Goal: Transaction & Acquisition: Purchase product/service

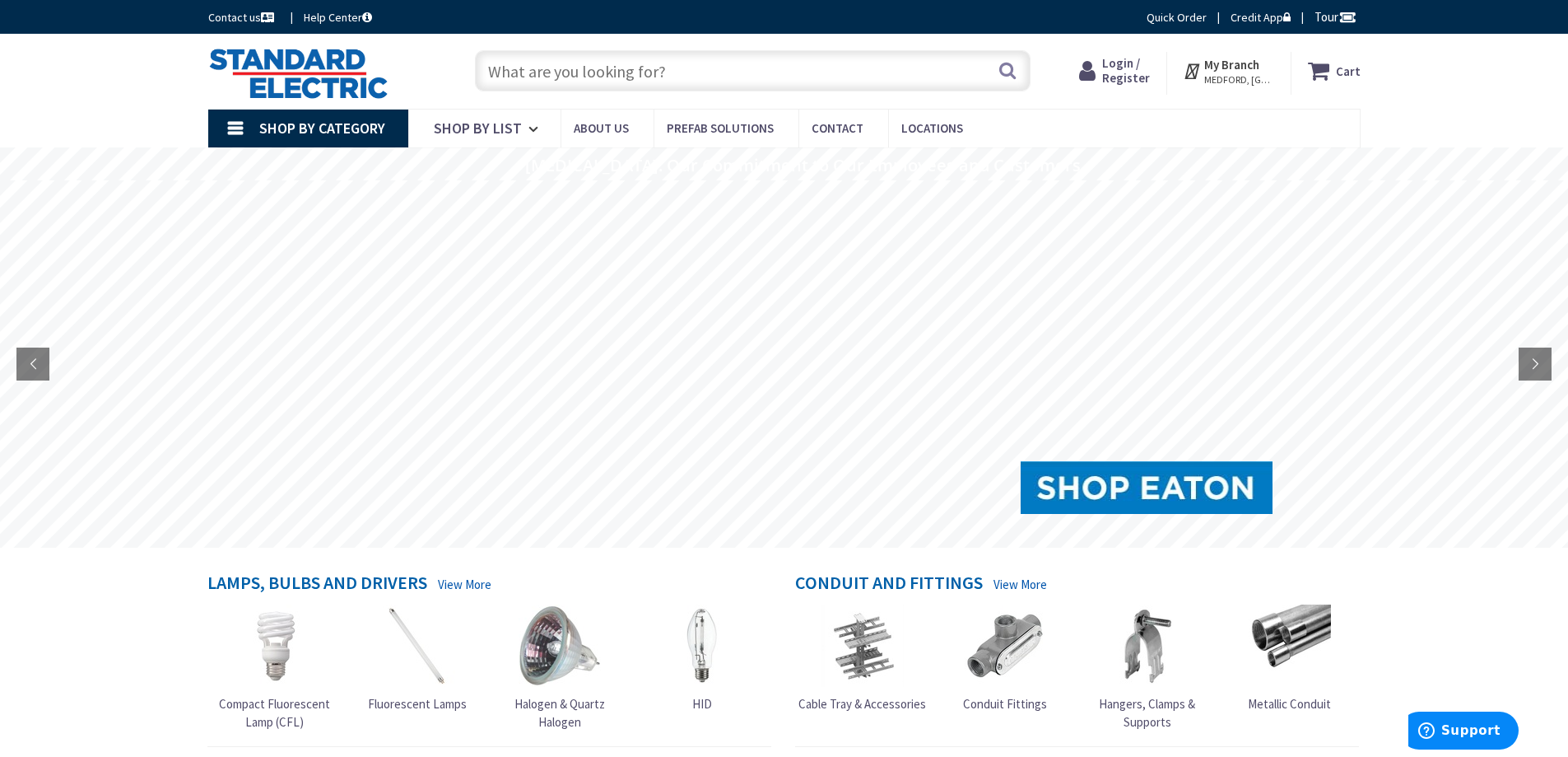
click at [1130, 66] on span "Login / Register" at bounding box center [1126, 70] width 47 height 30
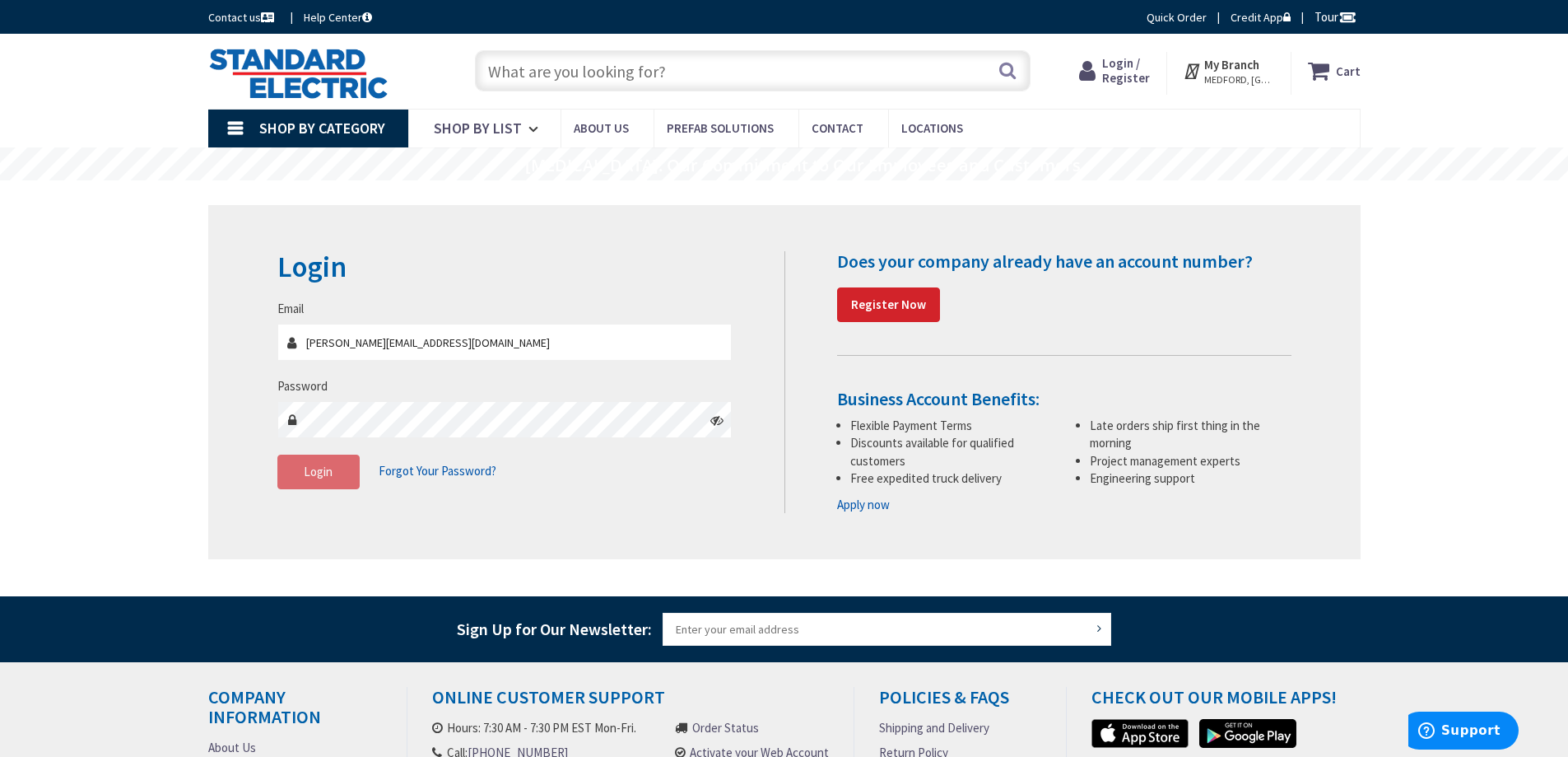
type input "[PERSON_NAME][EMAIL_ADDRESS][DOMAIN_NAME]"
click at [321, 469] on span "Login" at bounding box center [318, 470] width 29 height 15
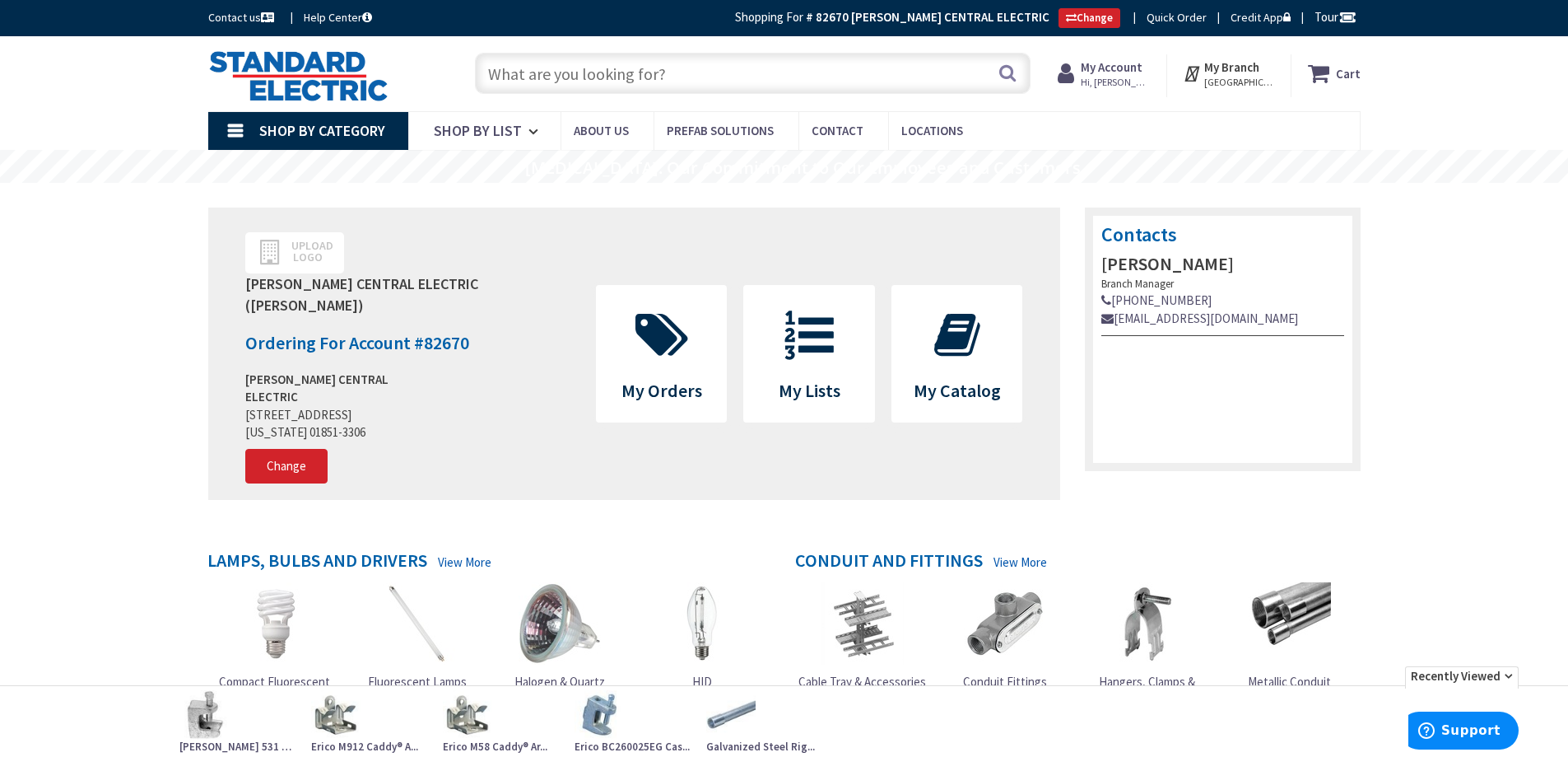
click at [539, 65] on input "text" at bounding box center [752, 73] width 556 height 41
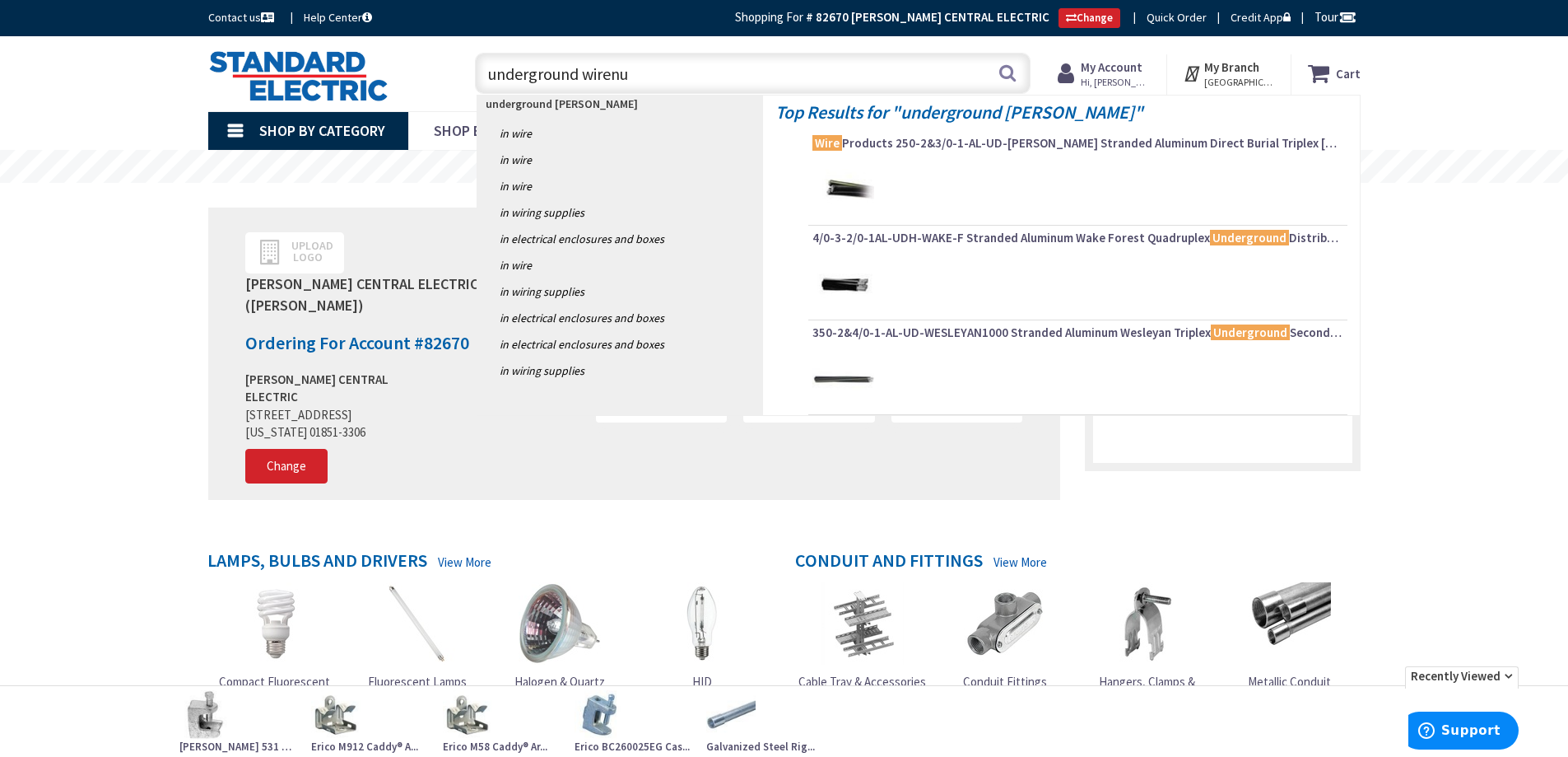
type input "underground wirenut"
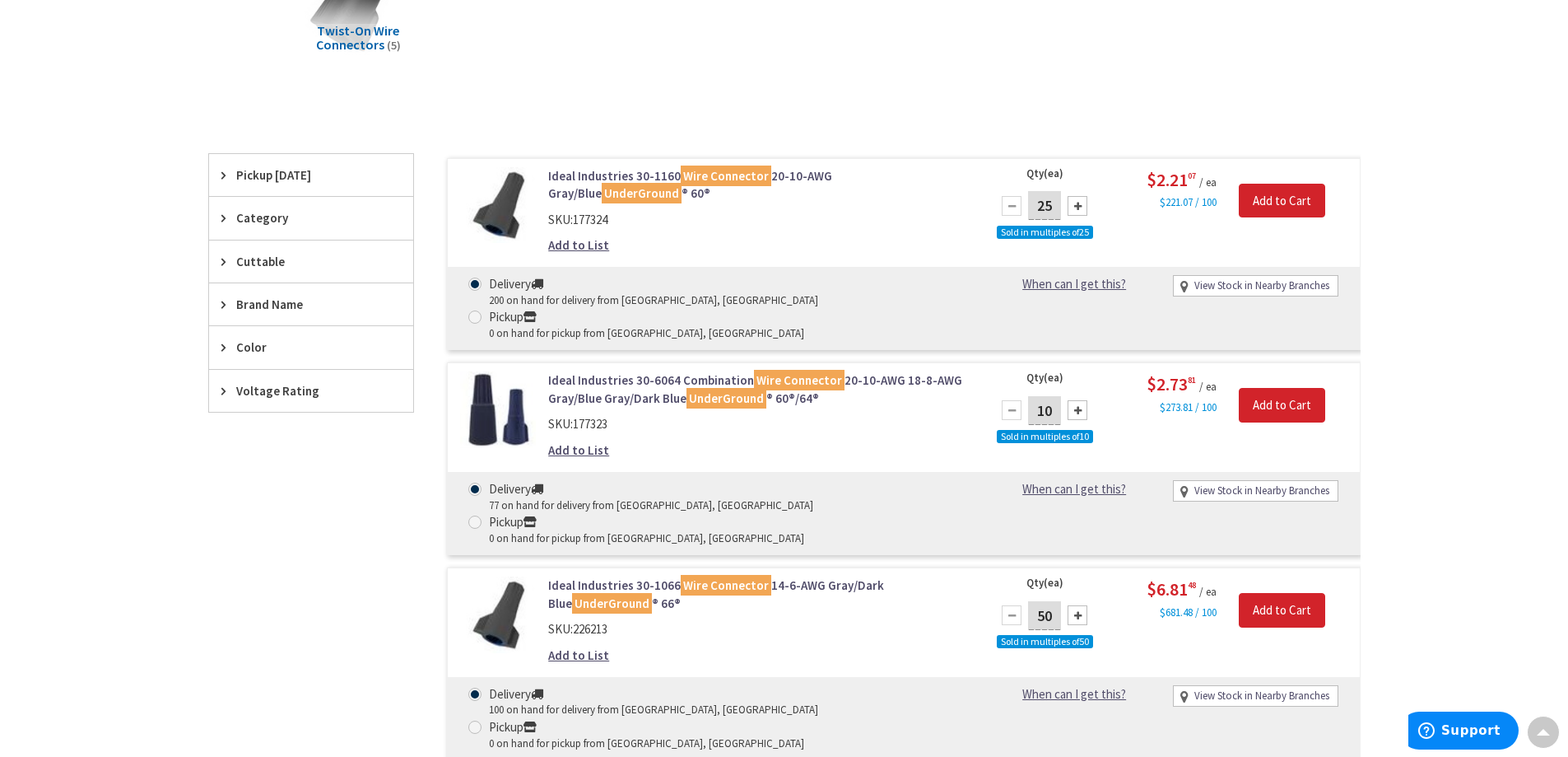
scroll to position [249, 0]
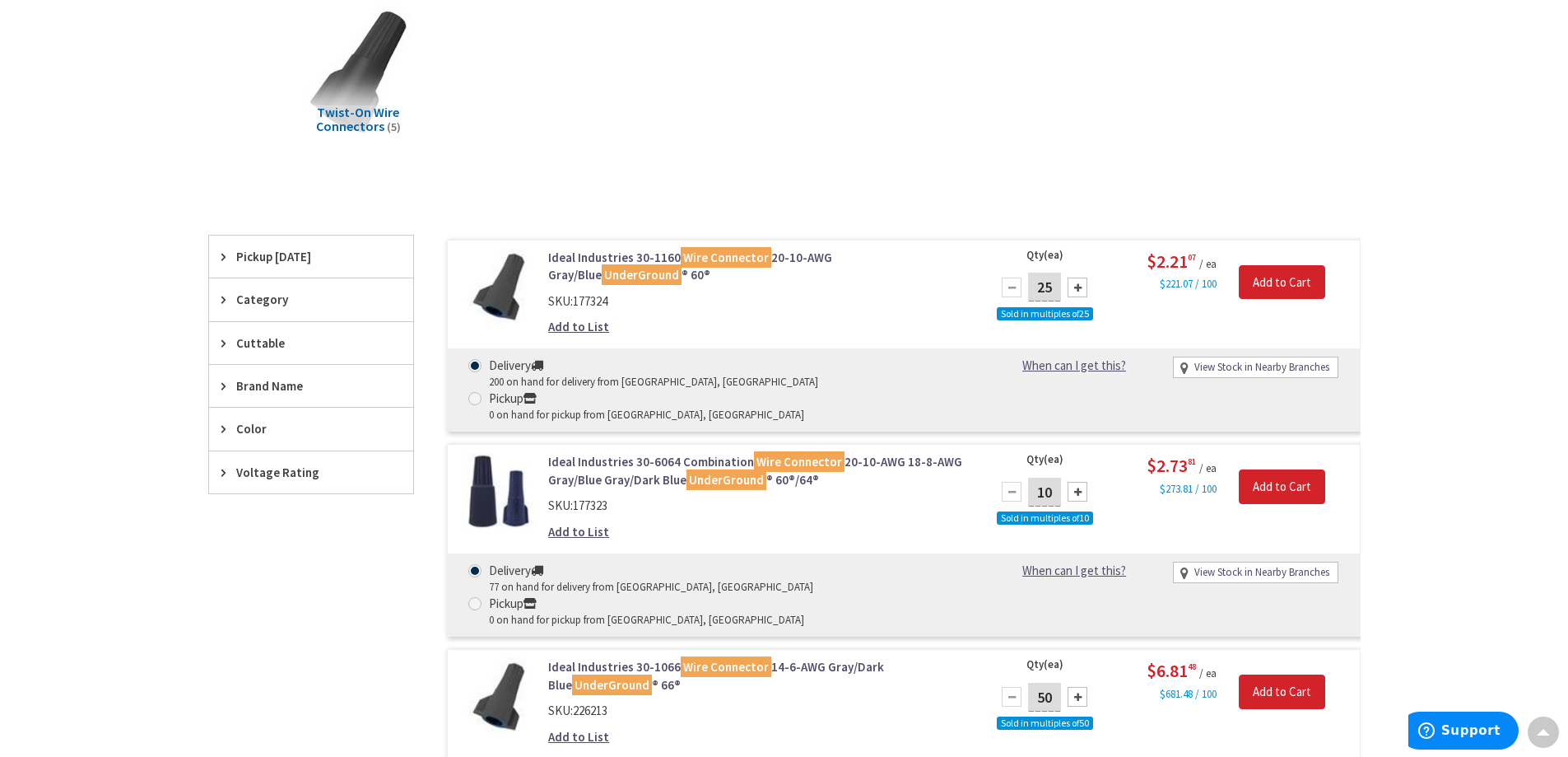
click at [672, 255] on link "Ideal Industries 30-1160 Wire Connector 20-10-AWG Gray/Blue UnderGround ® 60®" at bounding box center [758, 266] width 419 height 35
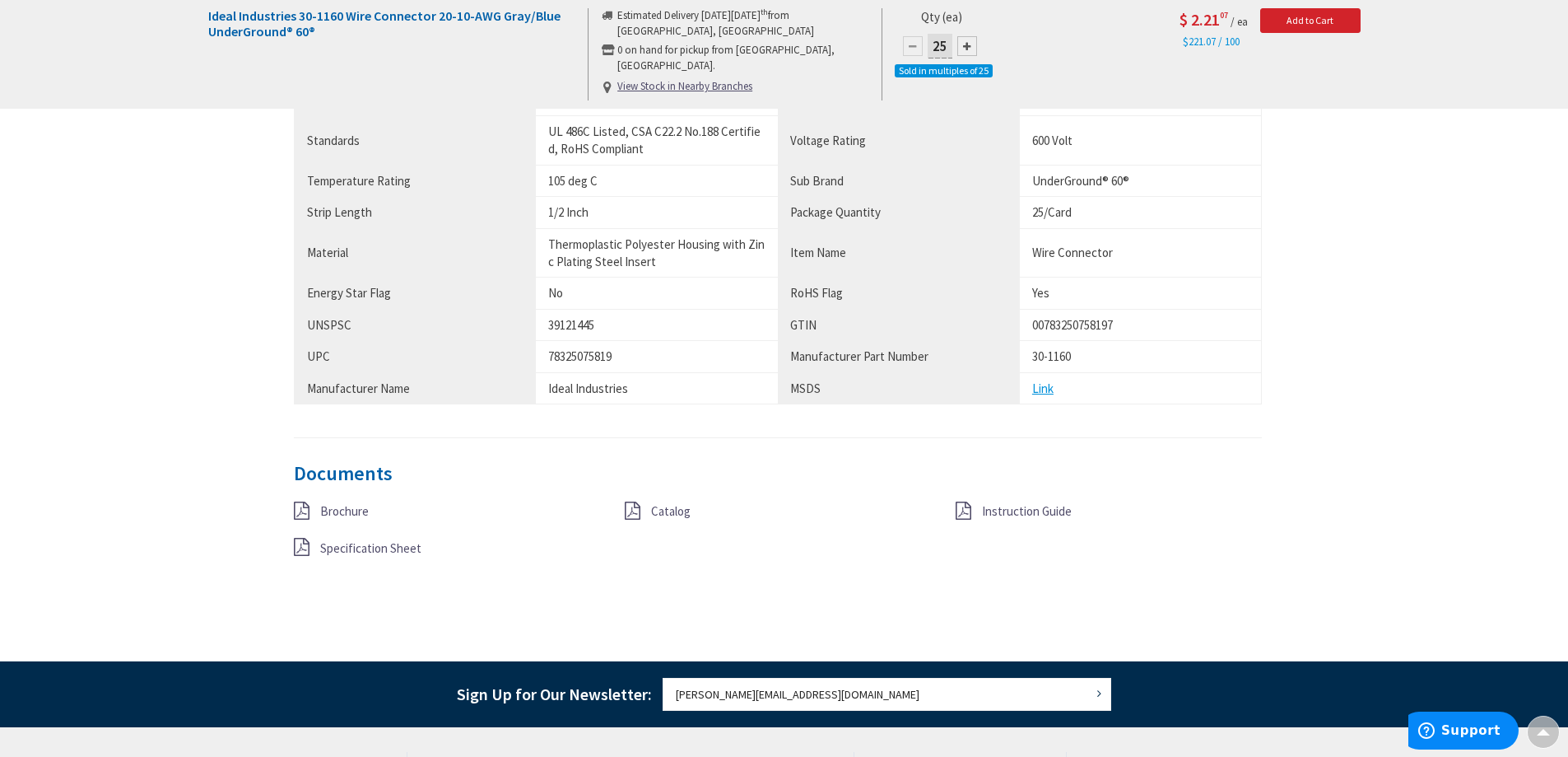
scroll to position [1073, 0]
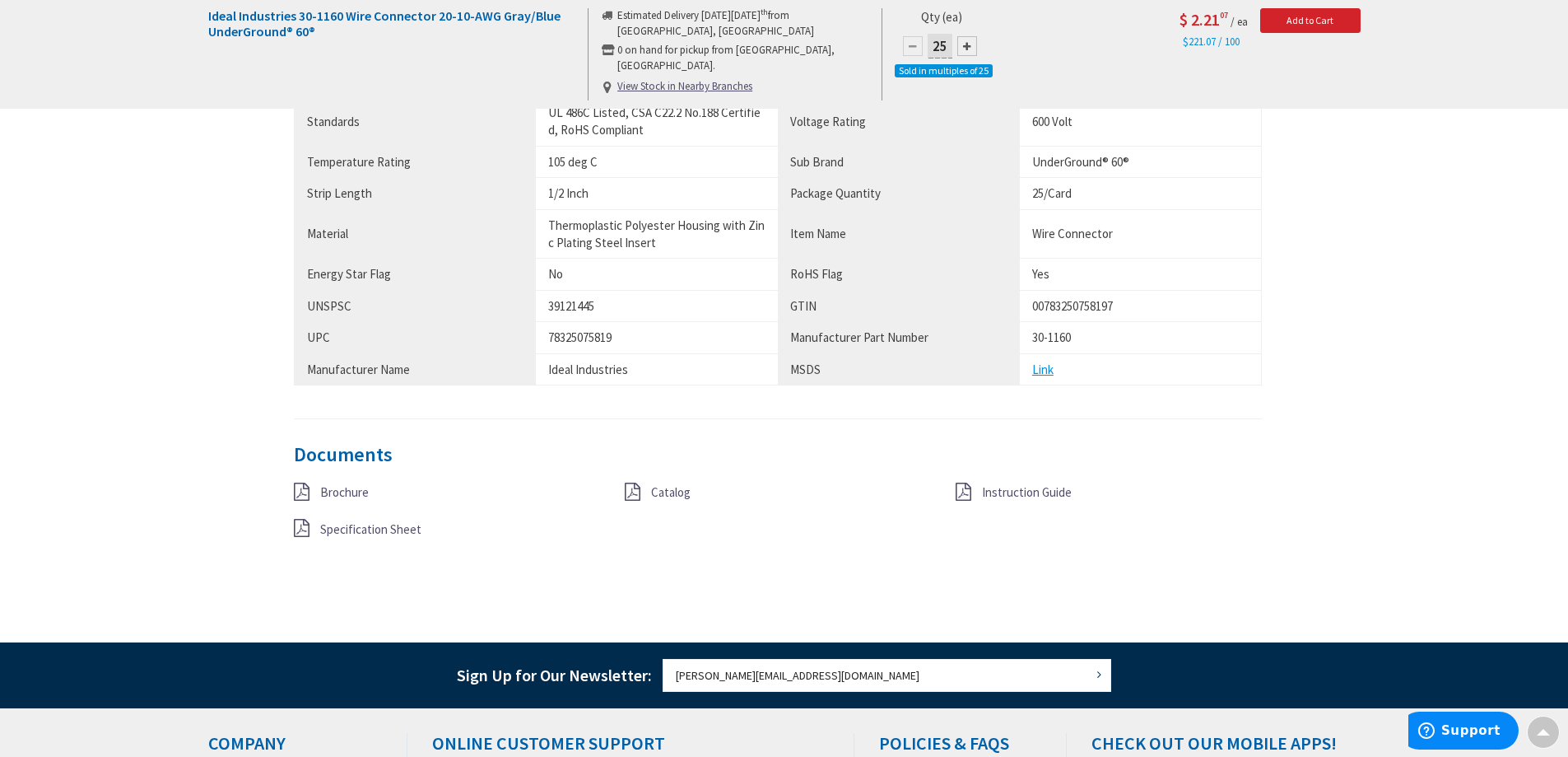
click at [664, 495] on span "Catalog" at bounding box center [670, 491] width 39 height 15
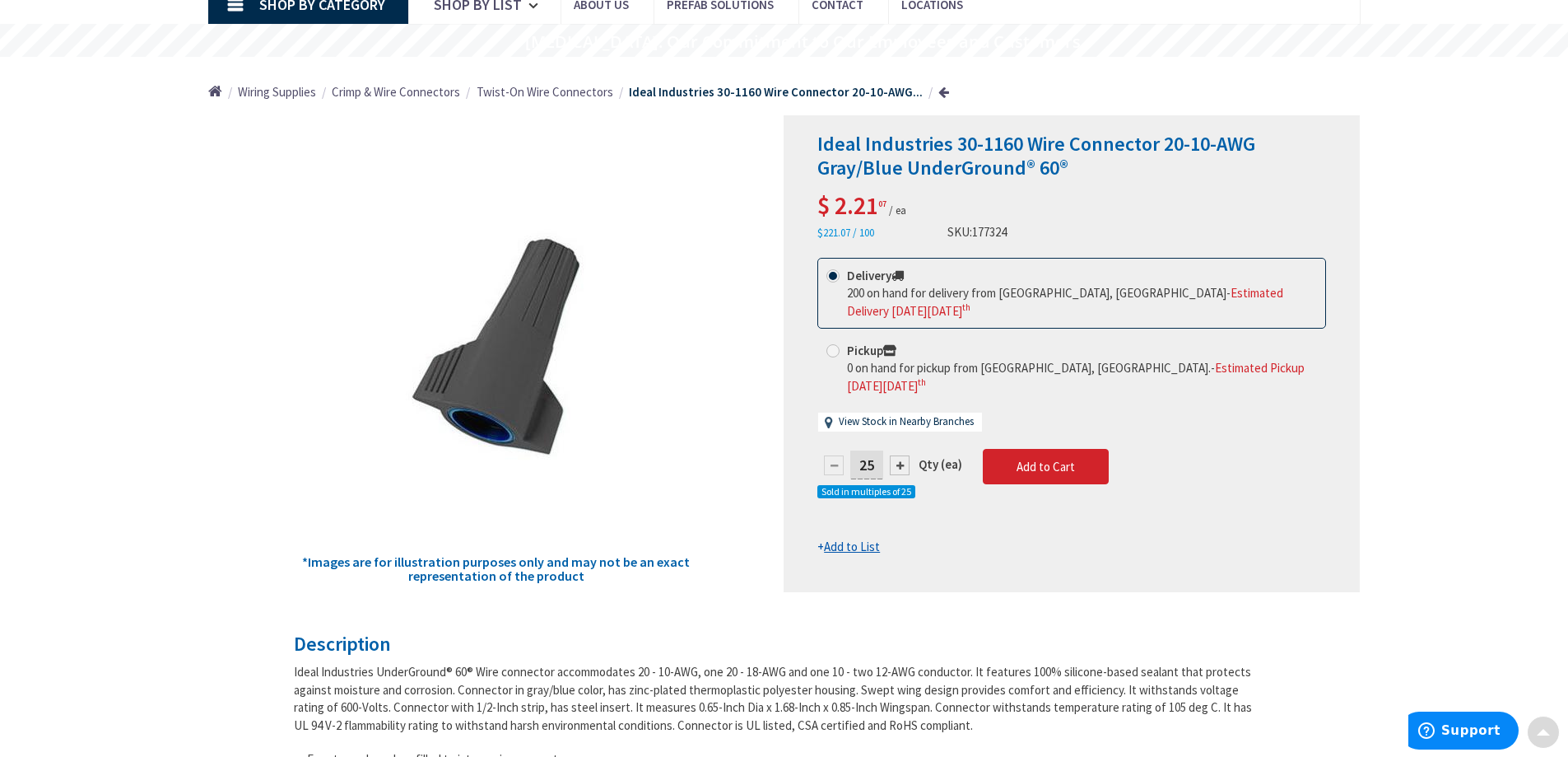
scroll to position [0, 0]
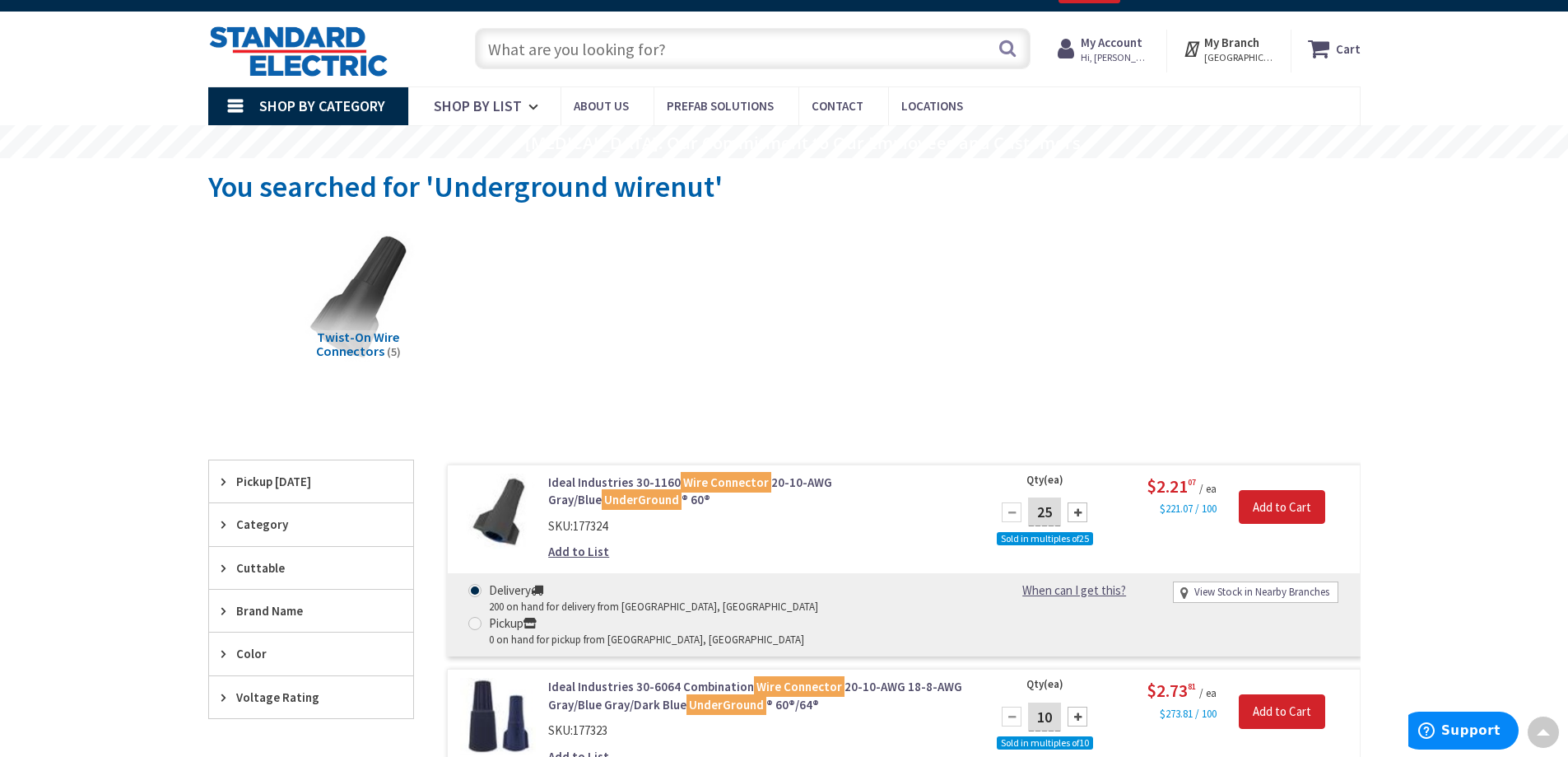
scroll to position [3, 0]
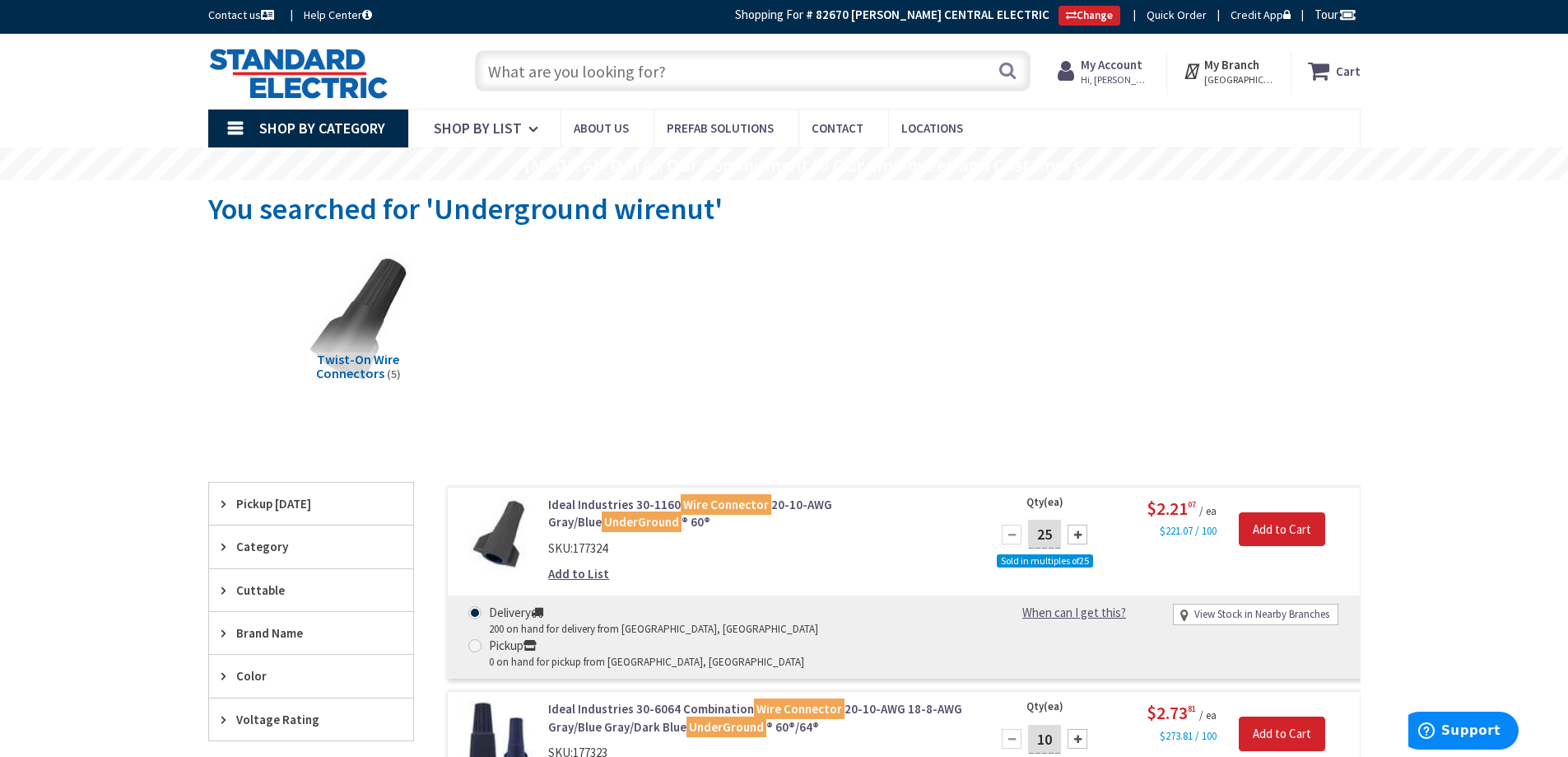
click at [575, 76] on input "text" at bounding box center [752, 70] width 556 height 41
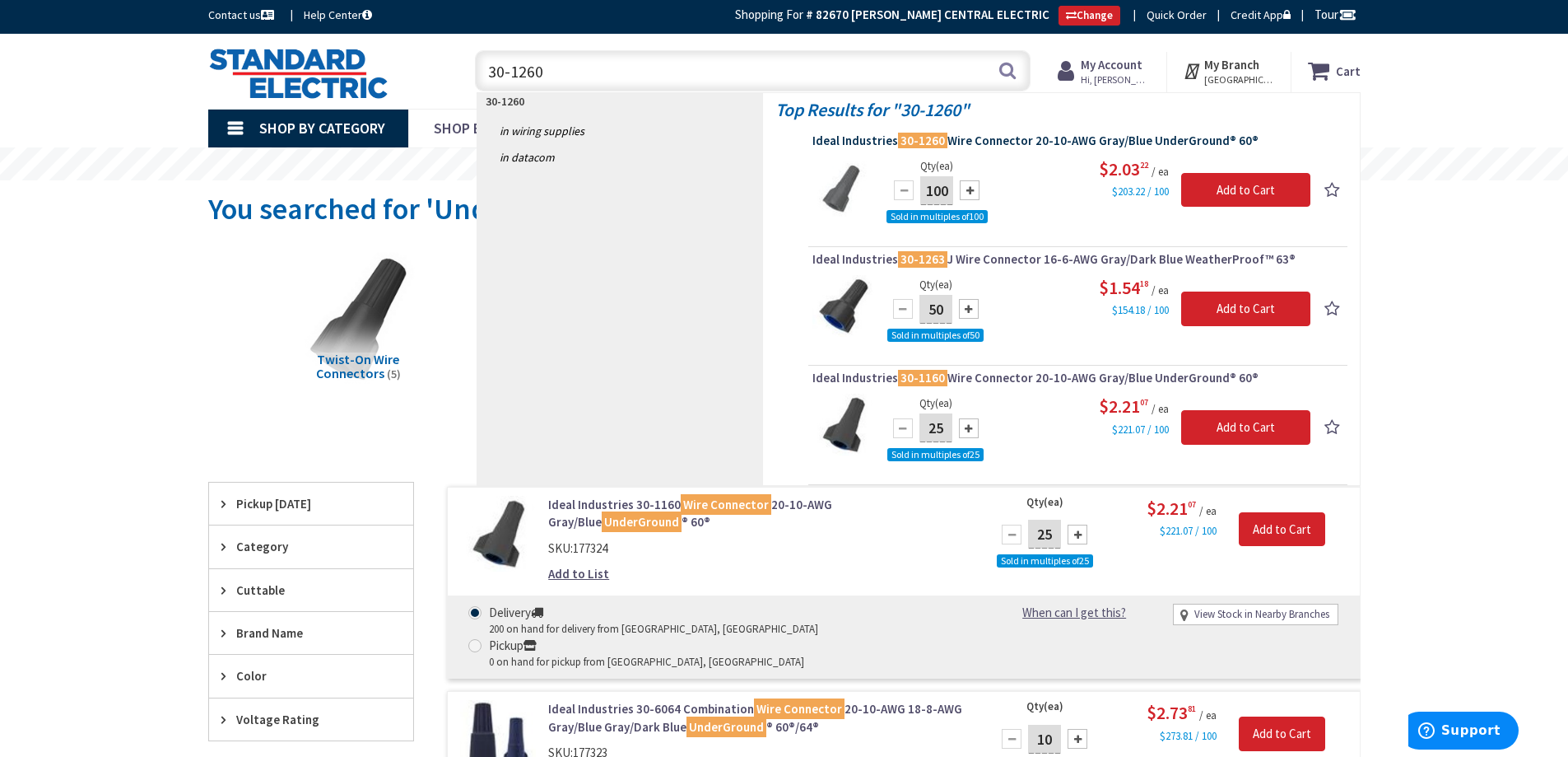
type input "30-1260"
click at [945, 138] on span "Ideal Industries 30-1260 Wire Connector 20-10-AWG Gray/Blue UnderGround® 60®" at bounding box center [1078, 141] width 531 height 16
